Goal: Task Accomplishment & Management: Manage account settings

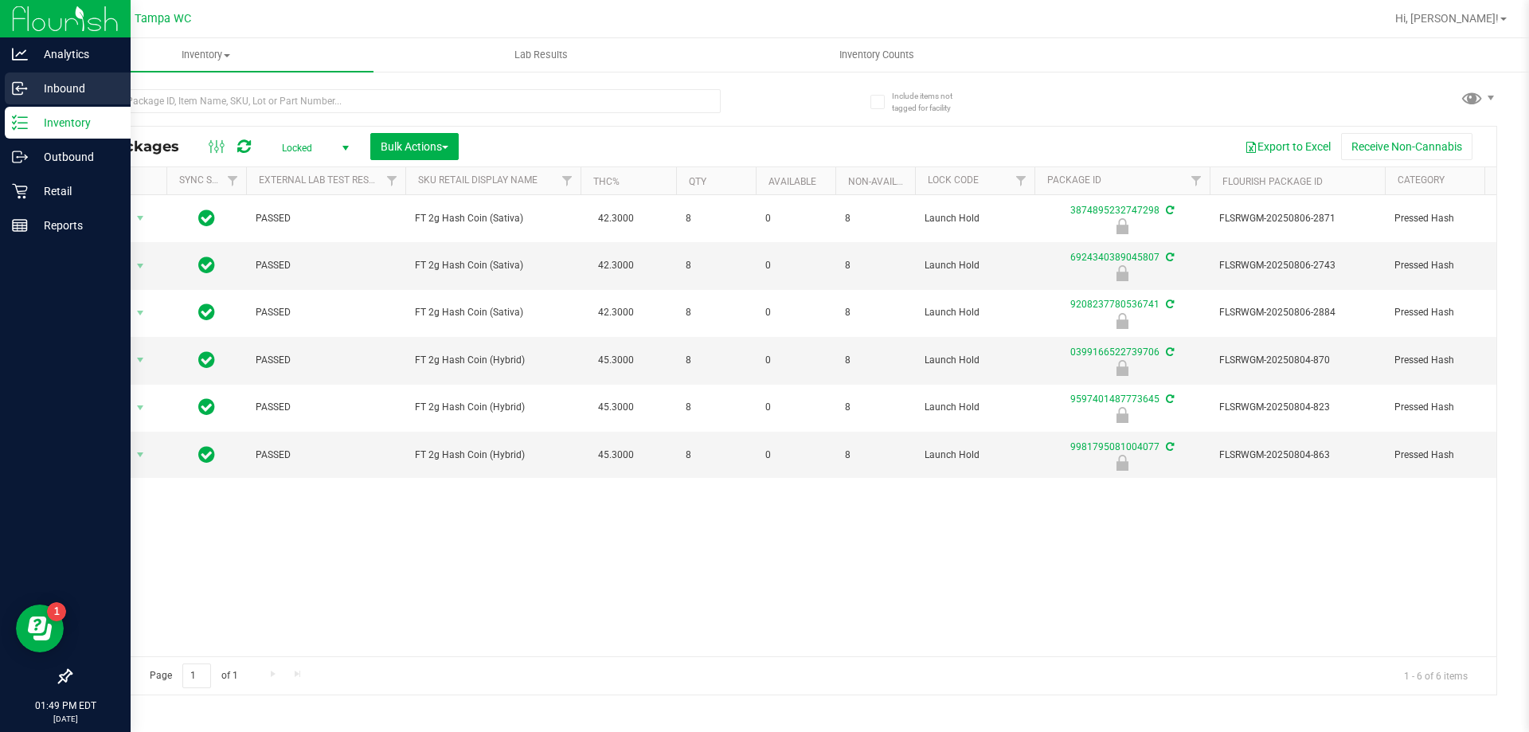
click at [18, 89] on icon at bounding box center [20, 88] width 16 height 16
click at [33, 93] on p "Inbound" at bounding box center [76, 88] width 96 height 19
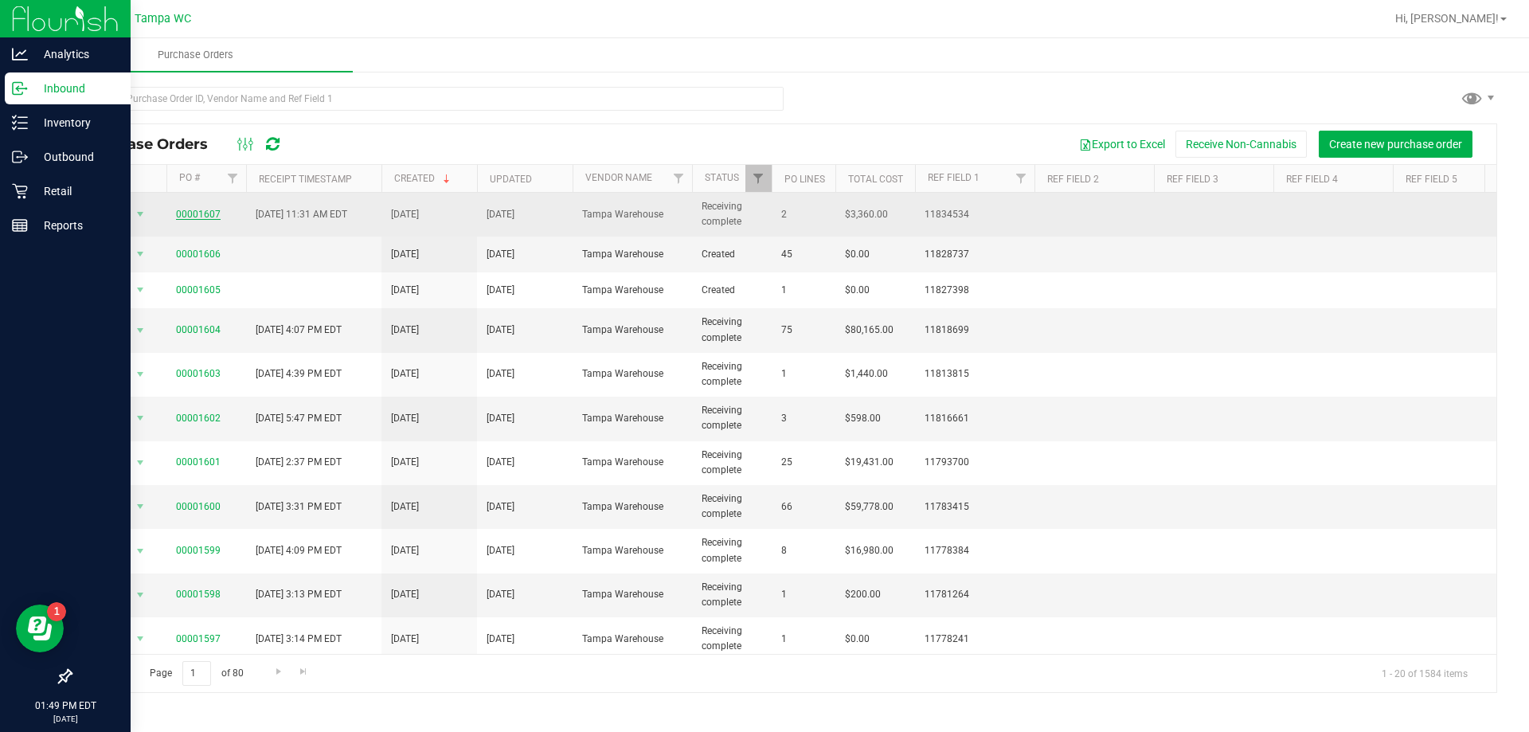
click at [197, 215] on link "00001607" at bounding box center [198, 214] width 45 height 11
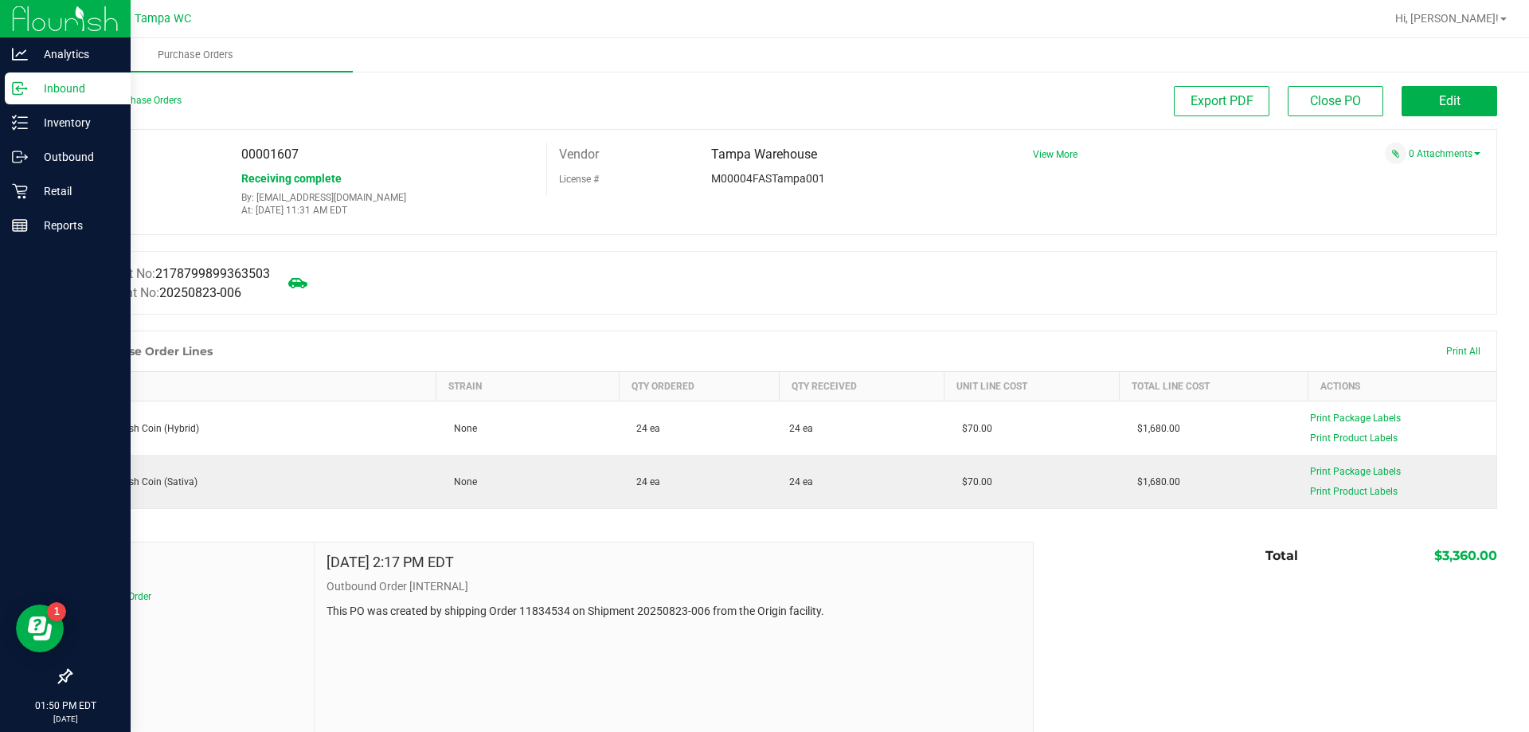
click at [127, 104] on link "Back to Purchase Orders" at bounding box center [125, 100] width 111 height 11
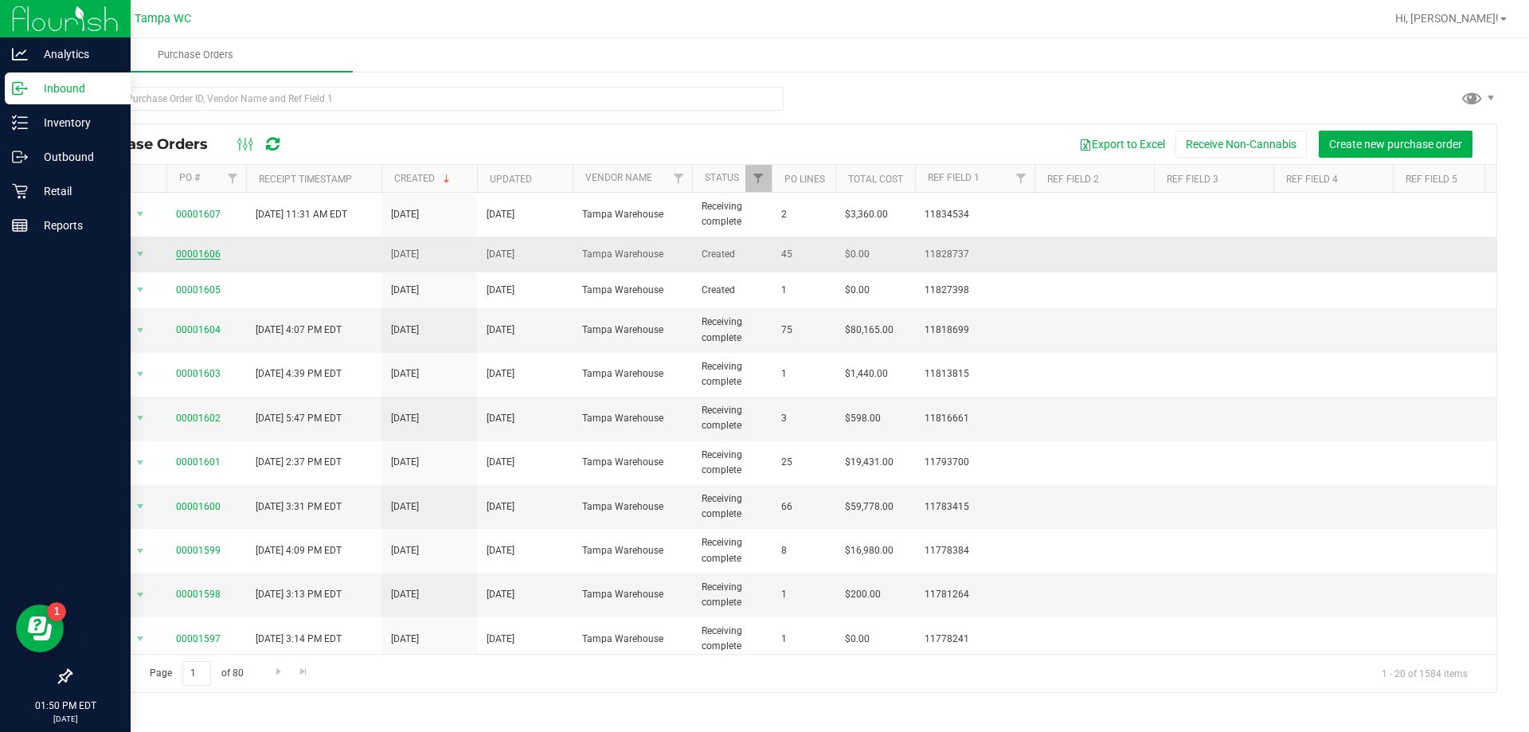
click at [197, 254] on link "00001606" at bounding box center [198, 253] width 45 height 11
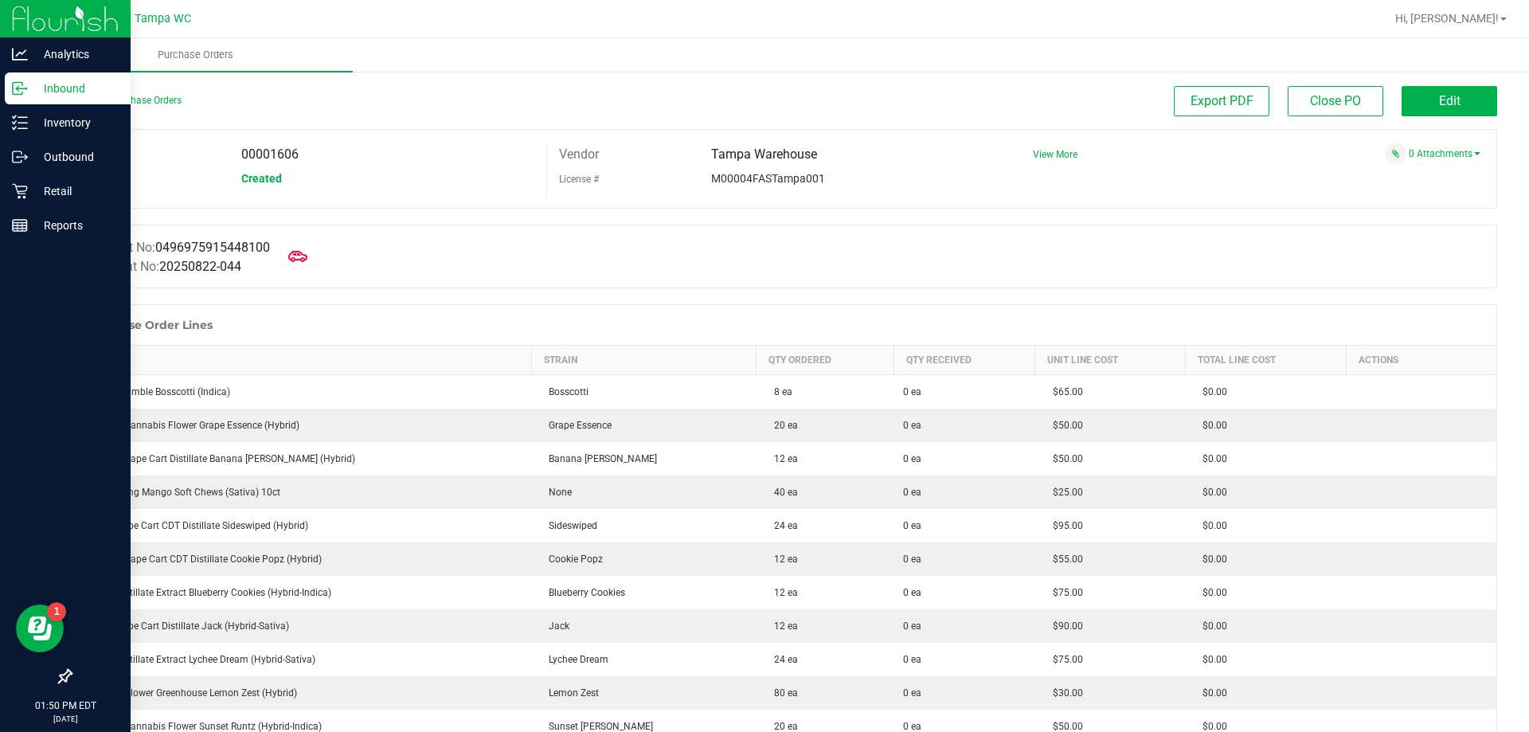
click at [18, 88] on line at bounding box center [21, 88] width 10 height 0
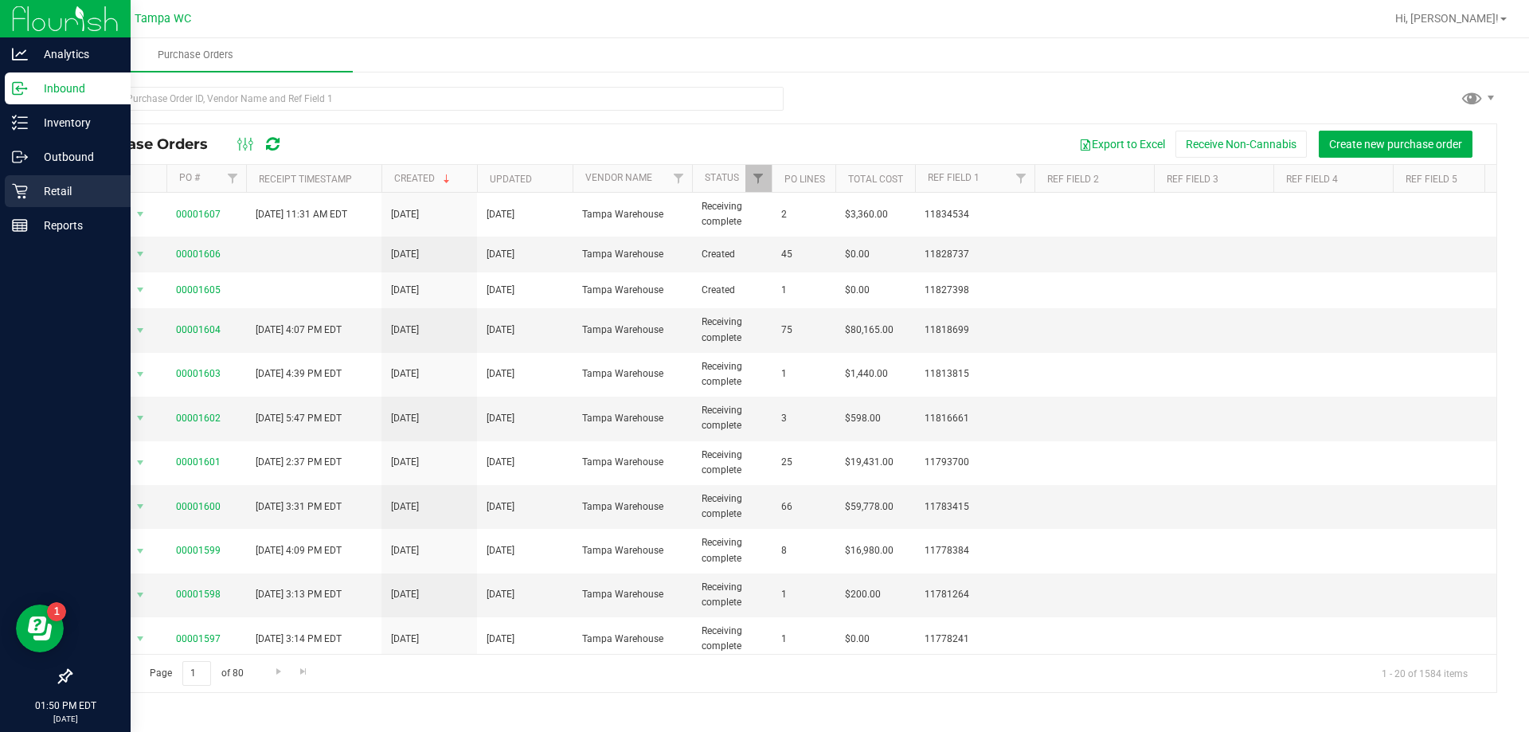
click at [54, 188] on p "Retail" at bounding box center [76, 191] width 96 height 19
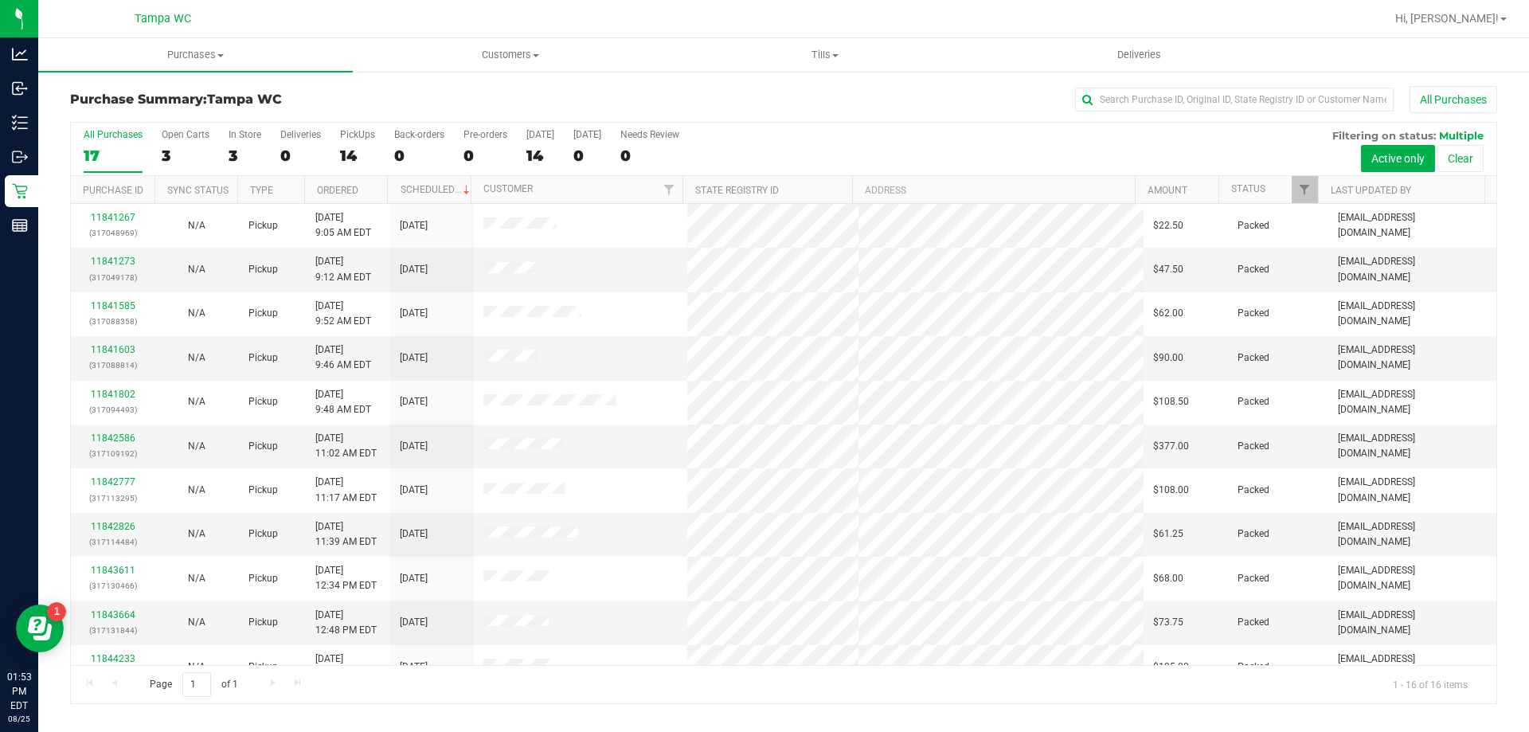
click at [111, 148] on div "17" at bounding box center [113, 155] width 59 height 18
click at [0, 0] on input "All Purchases 17" at bounding box center [0, 0] width 0 height 0
click at [1479, 11] on link "Hi, [PERSON_NAME]!" at bounding box center [1451, 18] width 124 height 17
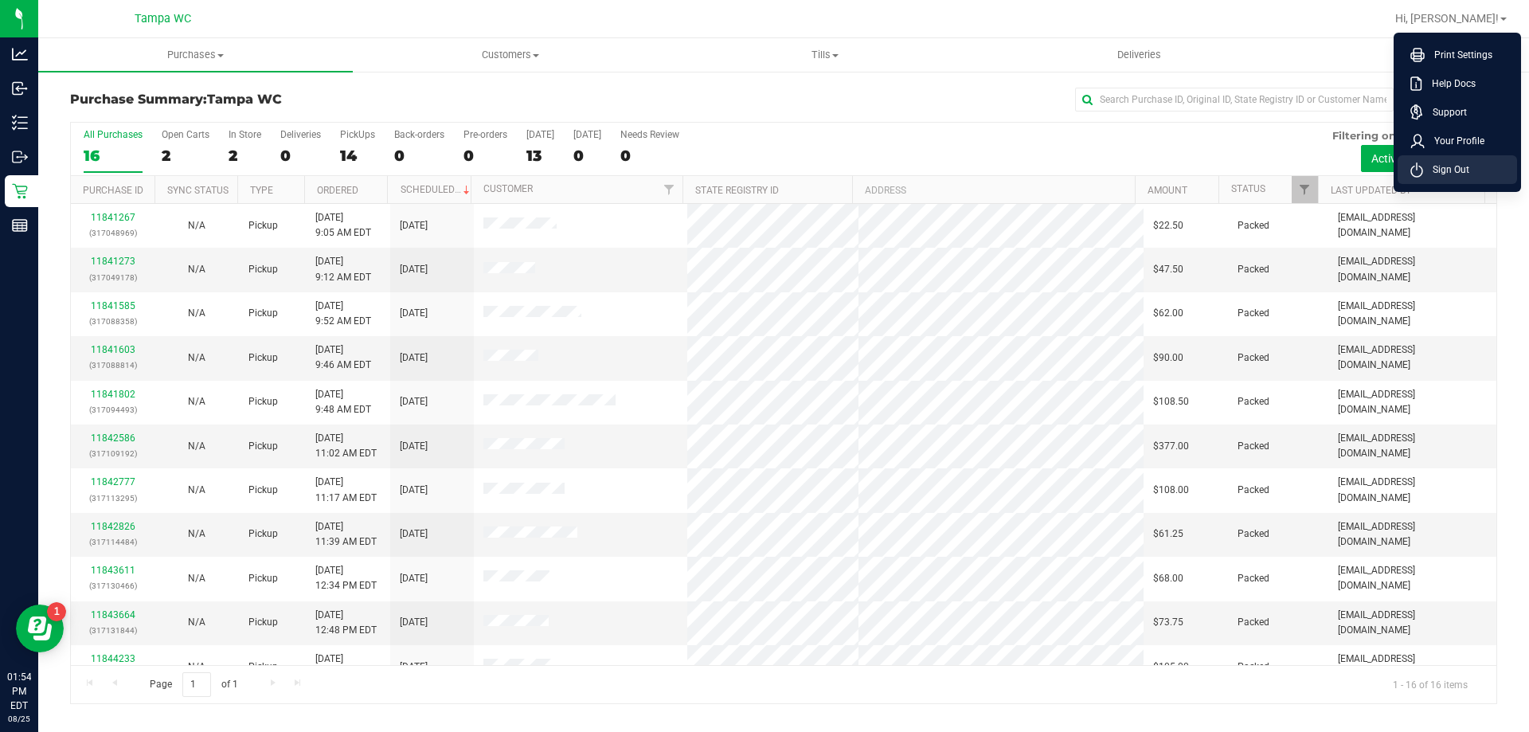
click at [1460, 167] on span "Sign Out" at bounding box center [1446, 170] width 46 height 16
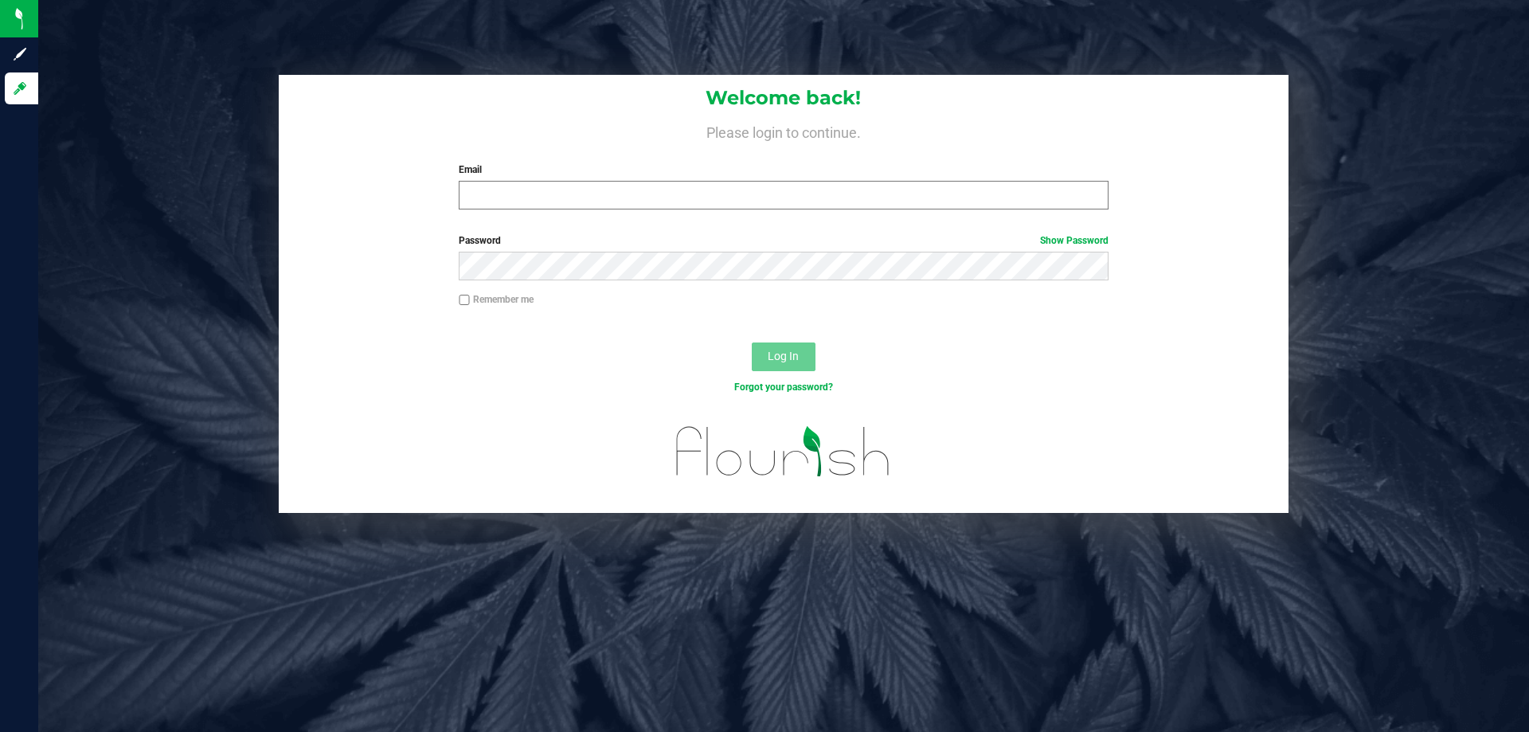
click at [518, 181] on div "Email Required Please format your email correctly." at bounding box center [783, 185] width 673 height 47
click at [520, 189] on input "Email" at bounding box center [783, 195] width 649 height 29
type input "[EMAIL_ADDRESS][DOMAIN_NAME]"
click at [752, 342] on button "Log In" at bounding box center [784, 356] width 64 height 29
